Goal: Task Accomplishment & Management: Manage account settings

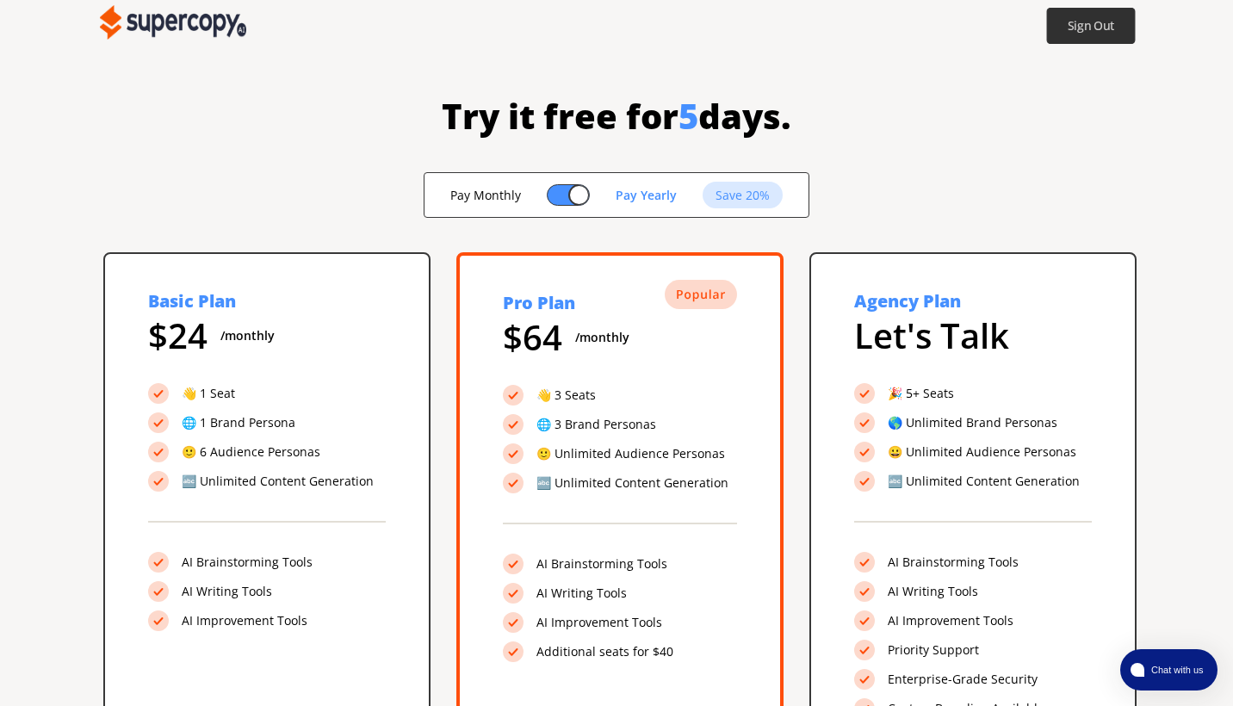
click at [1097, 27] on b "Sign Out" at bounding box center [1091, 26] width 47 height 16
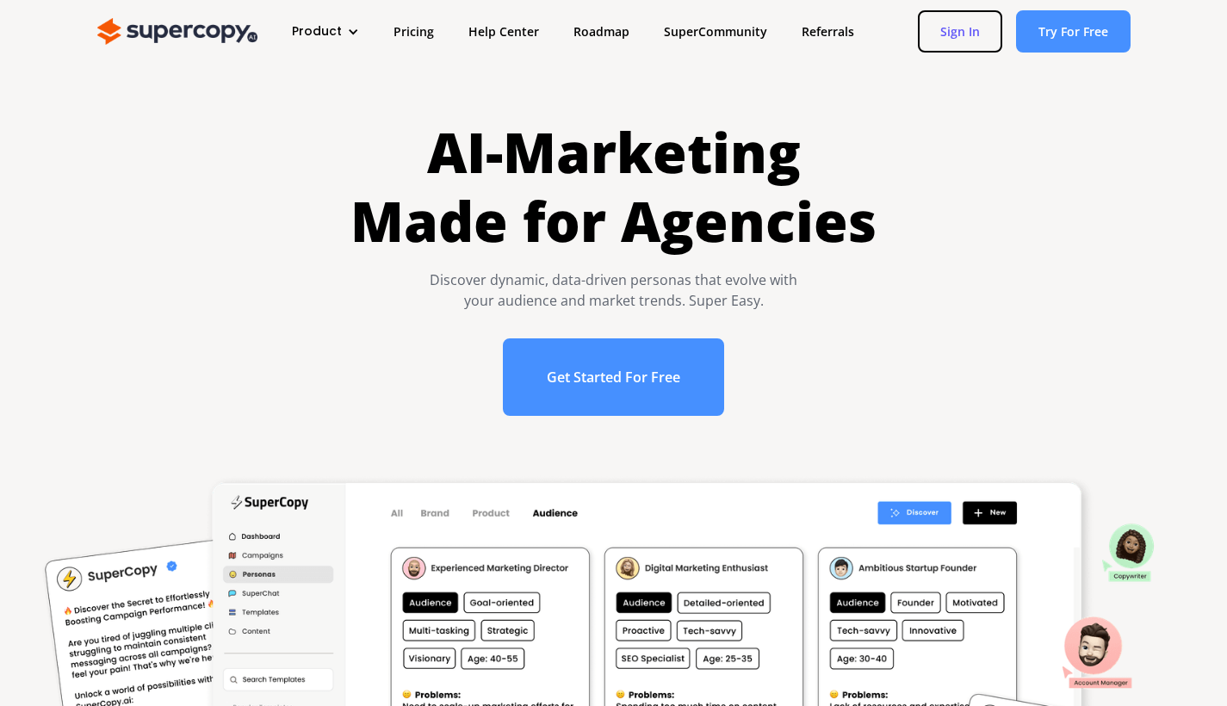
click at [965, 28] on link "Sign In" at bounding box center [960, 31] width 84 height 42
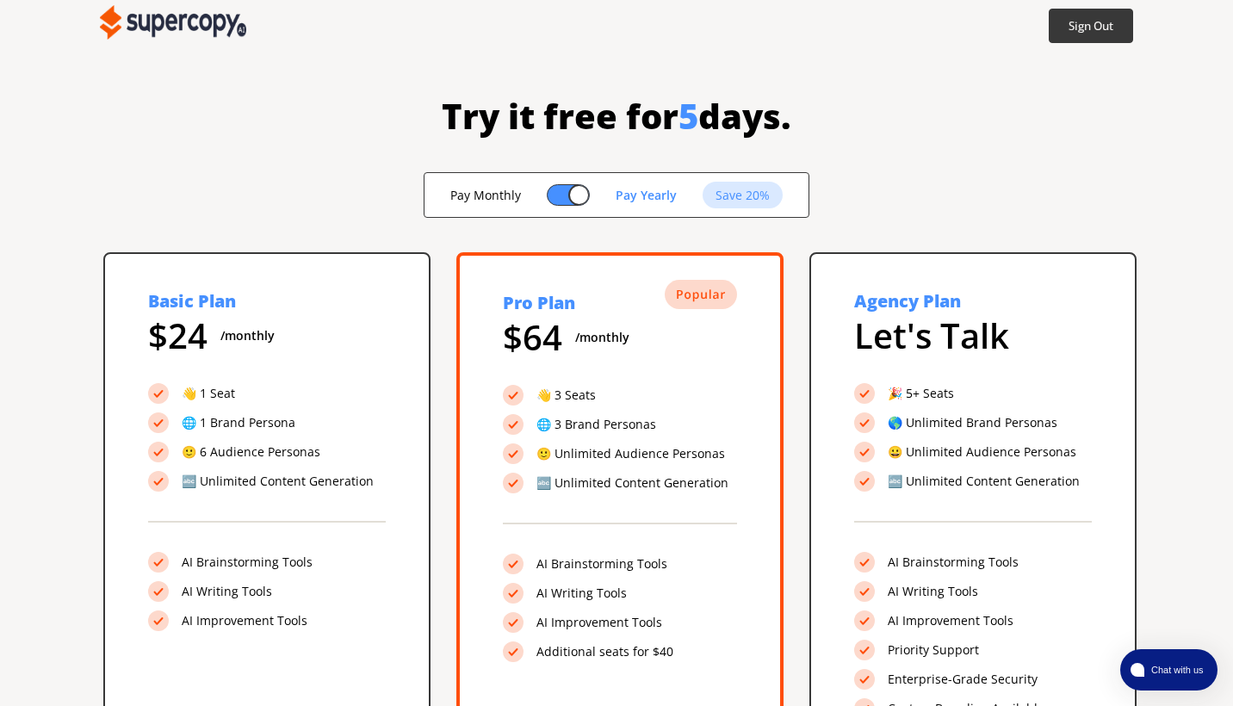
click at [185, 20] on img at bounding box center [173, 22] width 146 height 34
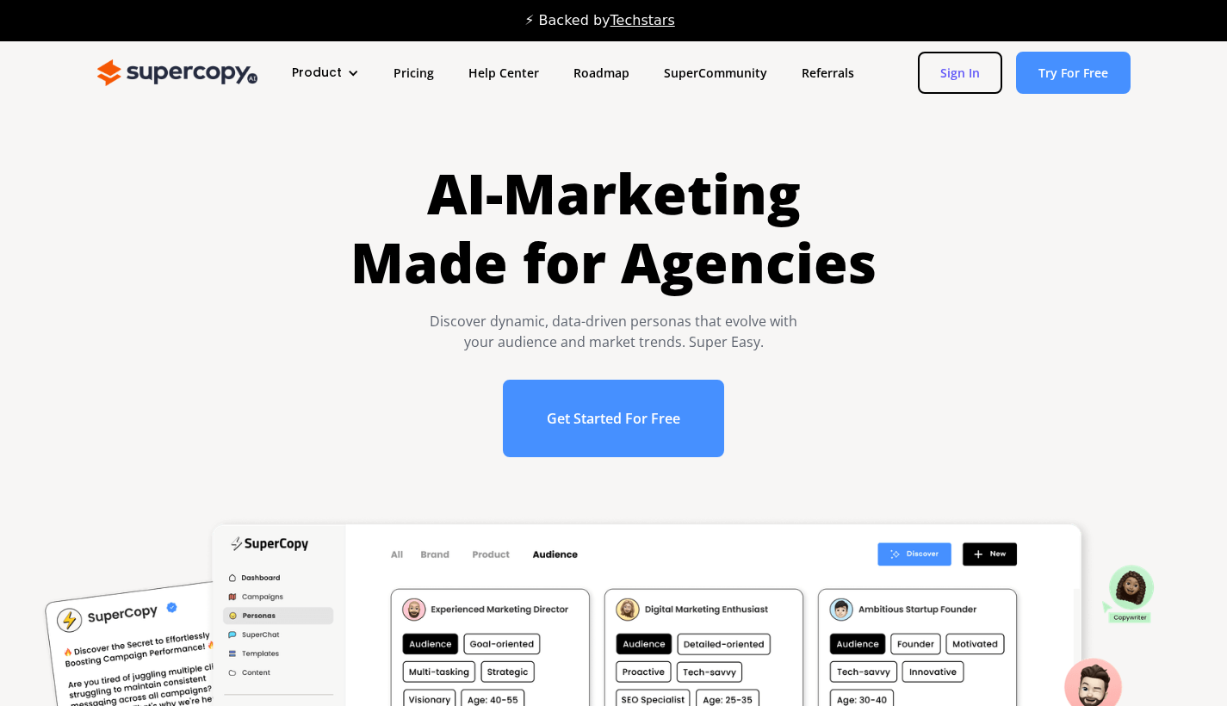
click at [967, 32] on html "Product Overview Features Pricing Help Center Roadmap SuperCommunity Referrals …" at bounding box center [613, 353] width 1227 height 706
click at [947, 67] on link "Sign In" at bounding box center [960, 73] width 84 height 42
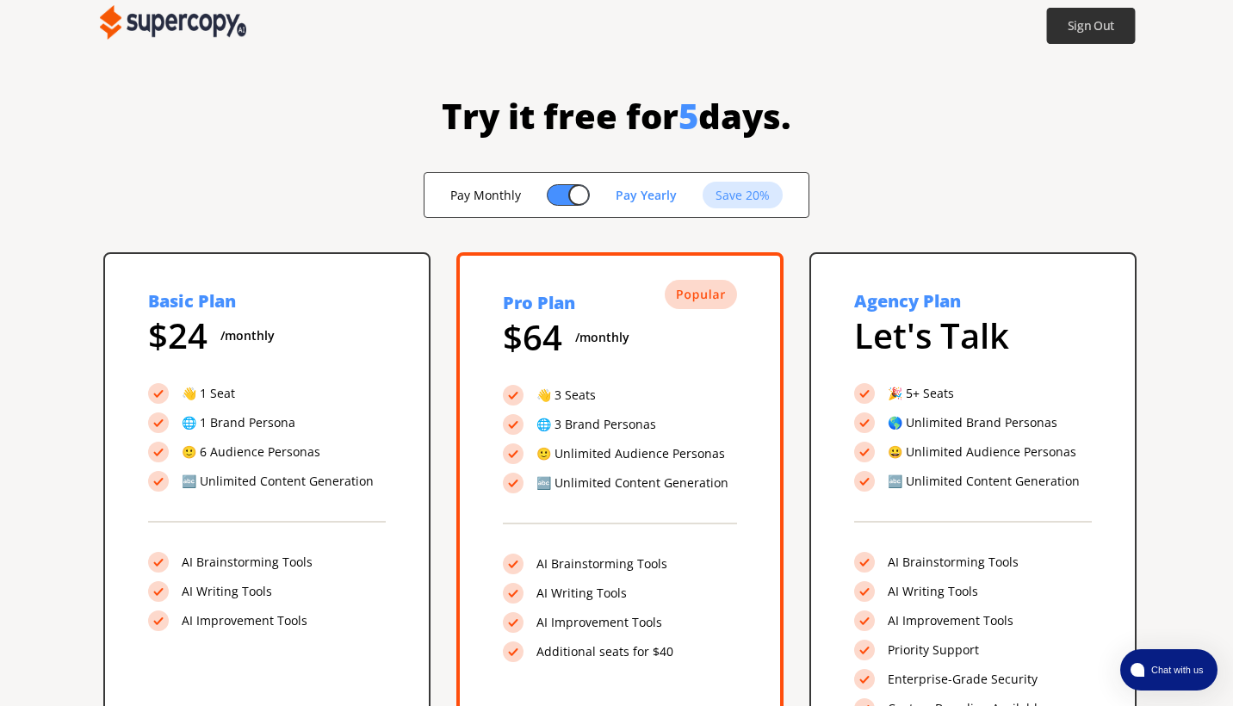
click at [1103, 29] on b "Sign Out" at bounding box center [1091, 26] width 47 height 16
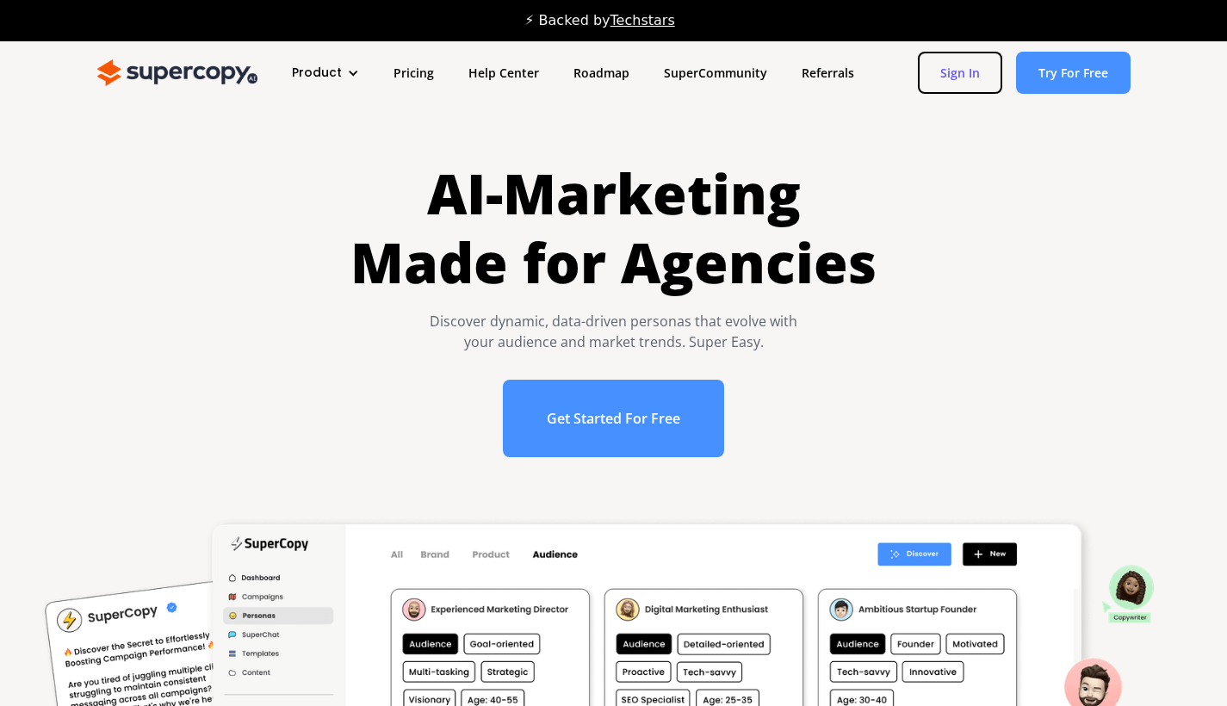
click at [966, 72] on link "Sign In" at bounding box center [960, 73] width 84 height 42
click at [431, 31] on div "⚡ Backed by Techstars" at bounding box center [613, 21] width 1227 height 28
click at [414, 69] on link "Pricing" at bounding box center [413, 73] width 75 height 32
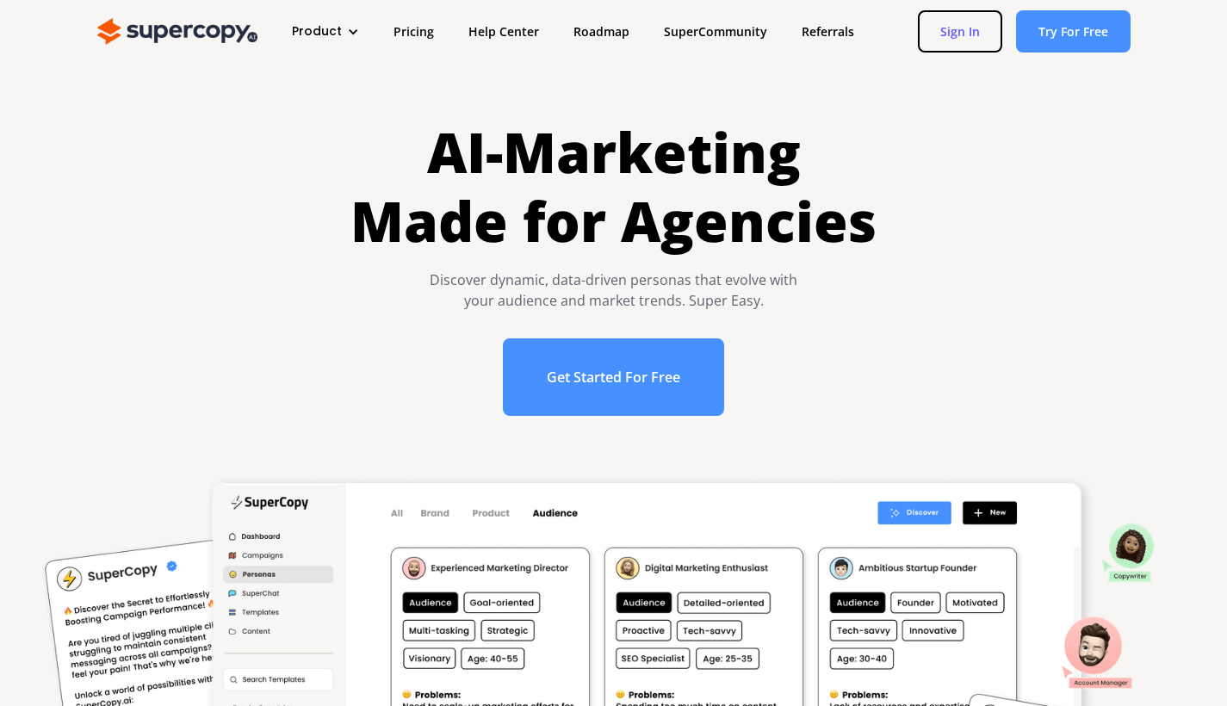
click at [968, 36] on link "Sign In" at bounding box center [960, 31] width 84 height 42
